Goal: Navigation & Orientation: Find specific page/section

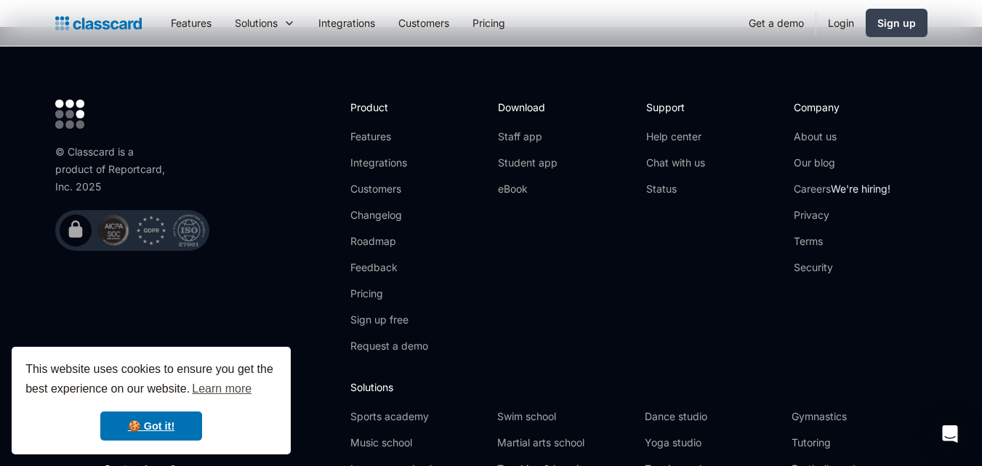
scroll to position [4912, 0]
click at [837, 182] on span "We're hiring!" at bounding box center [861, 188] width 60 height 12
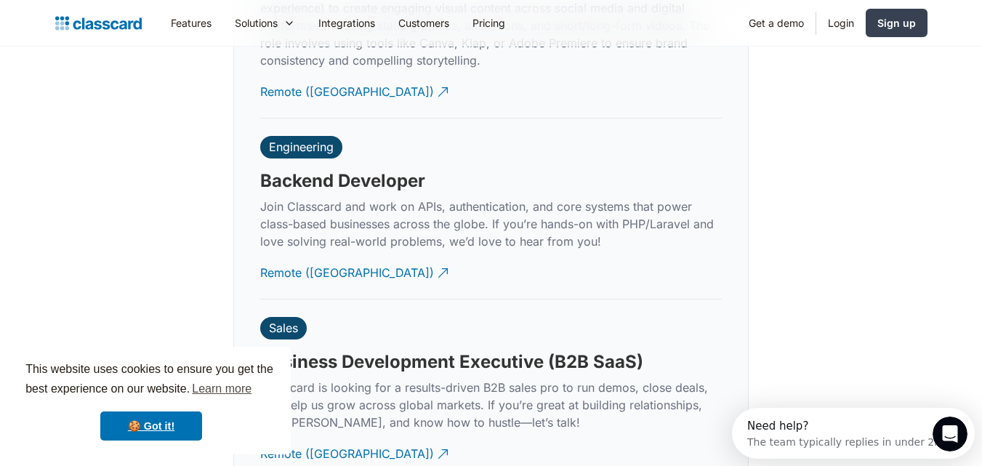
scroll to position [3494, 0]
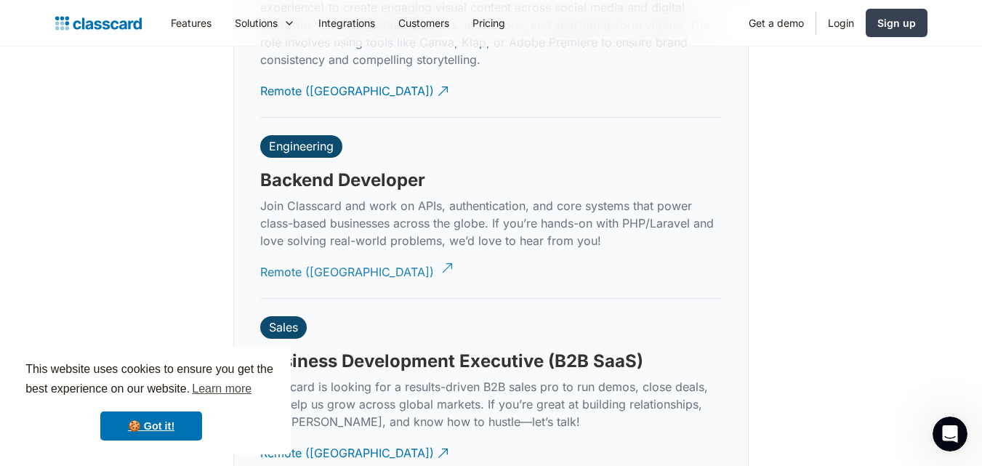
click at [322, 256] on div "Remote ([GEOGRAPHIC_DATA])" at bounding box center [347, 266] width 174 height 28
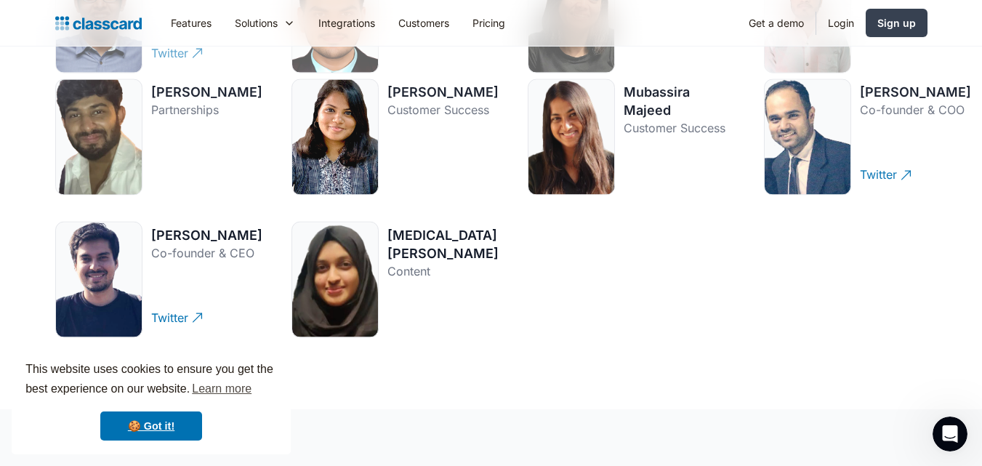
scroll to position [2148, 0]
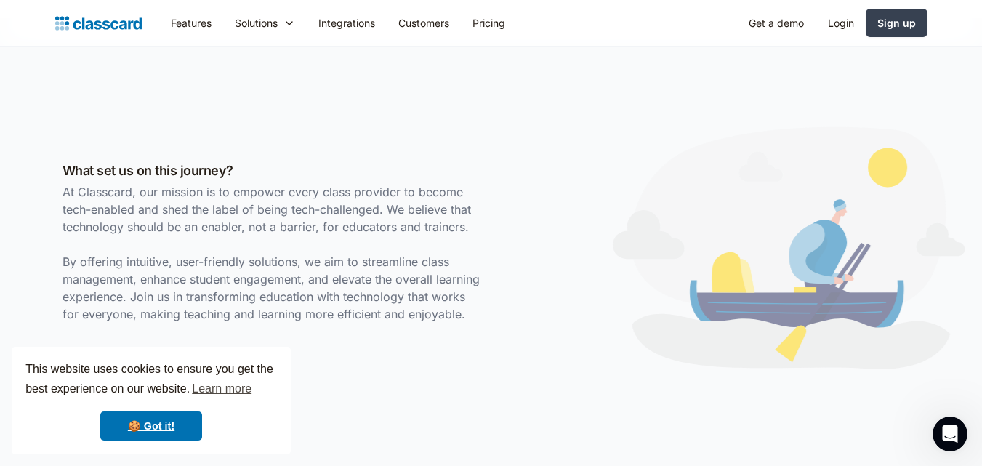
scroll to position [368, 0]
